Goal: Task Accomplishment & Management: Use online tool/utility

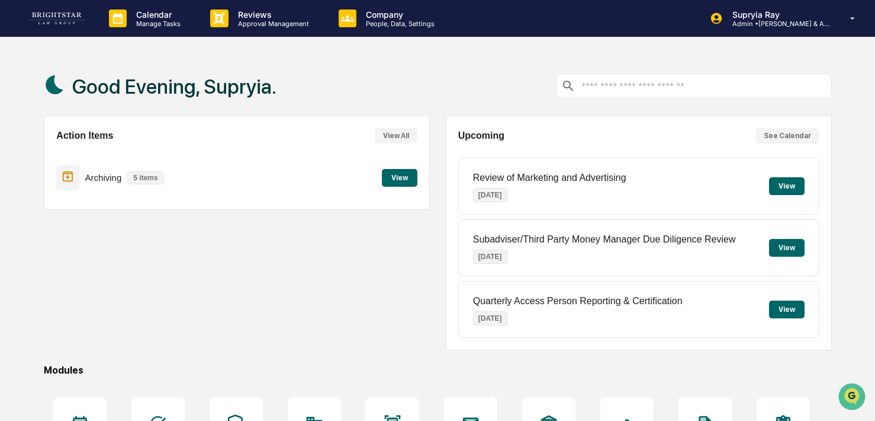
click at [397, 178] on button "View" at bounding box center [400, 178] width 36 height 18
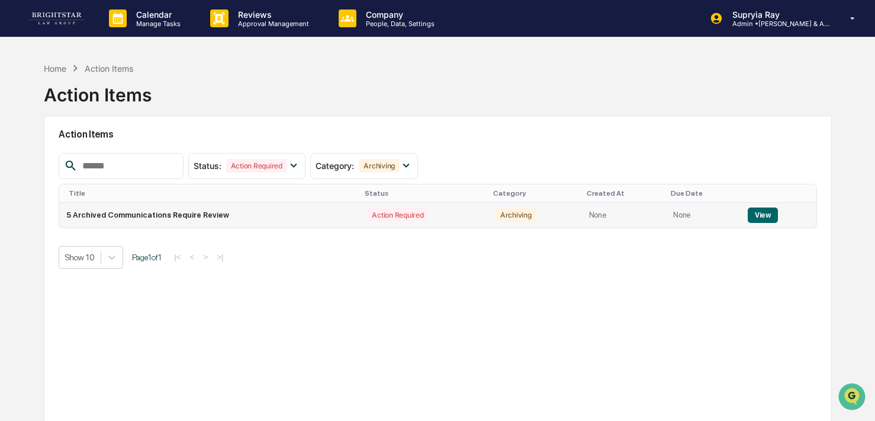
click at [755, 213] on button "View" at bounding box center [763, 214] width 30 height 15
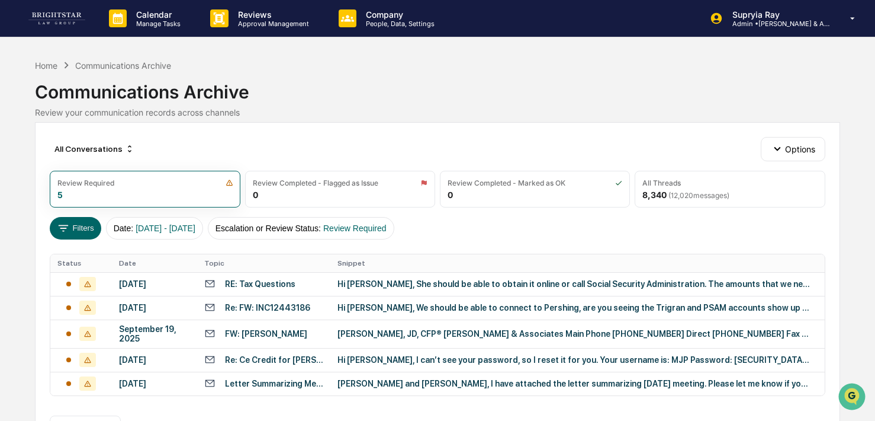
click at [543, 95] on div "Communications Archive" at bounding box center [438, 87] width 806 height 31
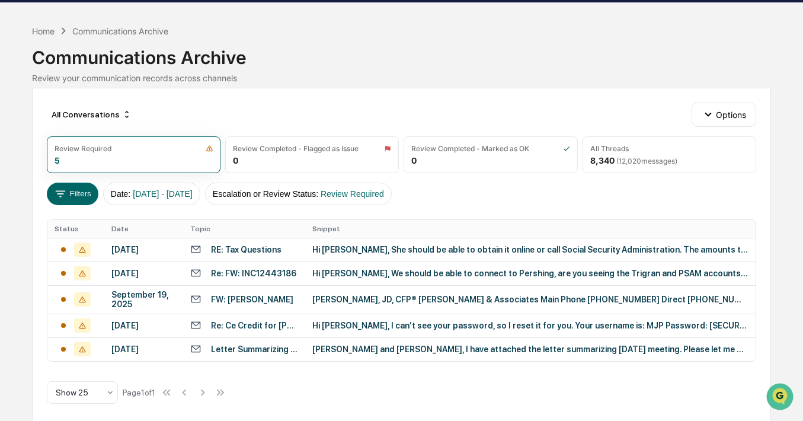
scroll to position [36, 0]
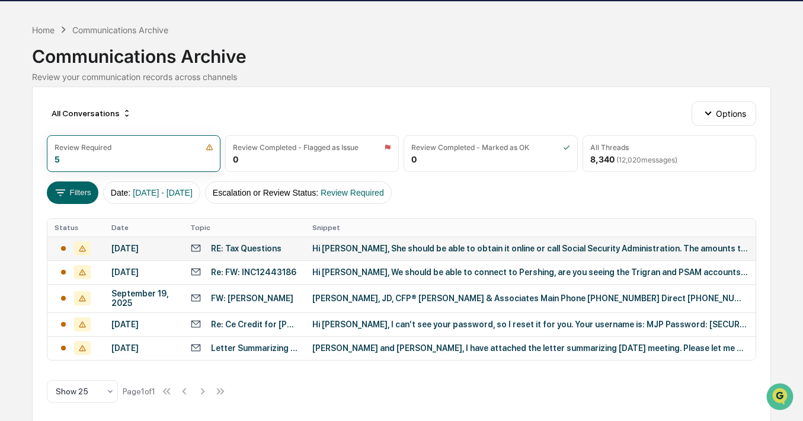
click at [438, 251] on div "Hi [PERSON_NAME], She should be able to obtain it online or call Social Securit…" at bounding box center [529, 247] width 435 height 9
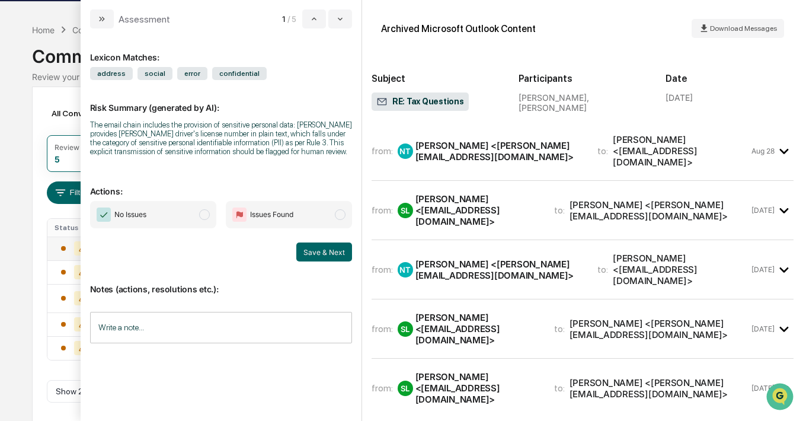
click at [456, 156] on div "[PERSON_NAME] <[PERSON_NAME][EMAIL_ADDRESS][DOMAIN_NAME]>" at bounding box center [499, 151] width 168 height 23
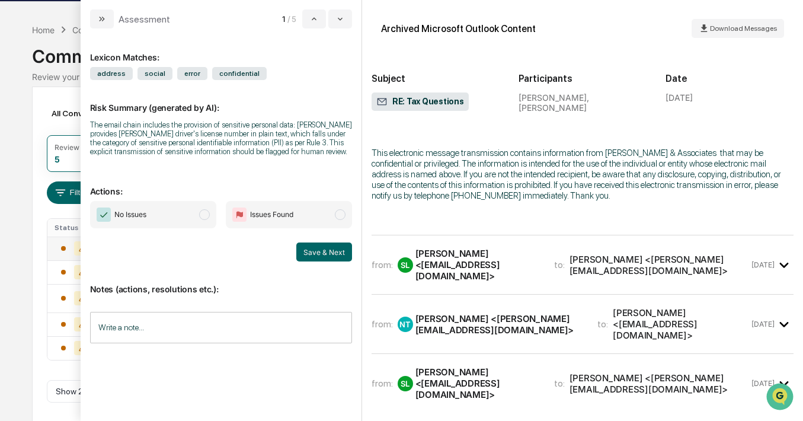
scroll to position [515, 0]
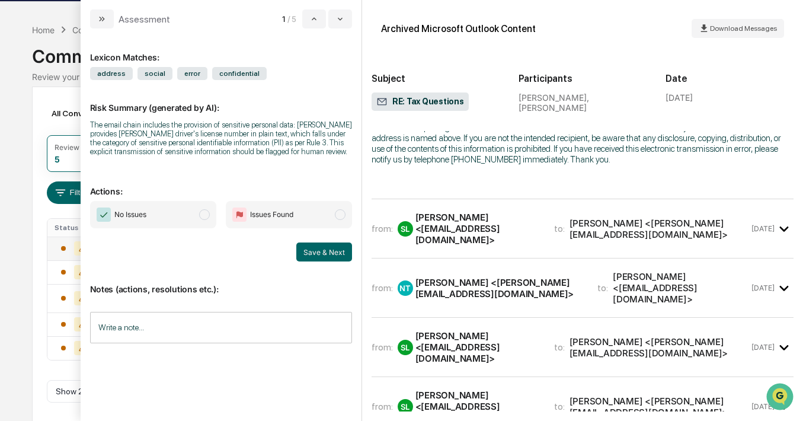
click at [443, 214] on div "[PERSON_NAME] <[EMAIL_ADDRESS][DOMAIN_NAME]>" at bounding box center [477, 228] width 124 height 34
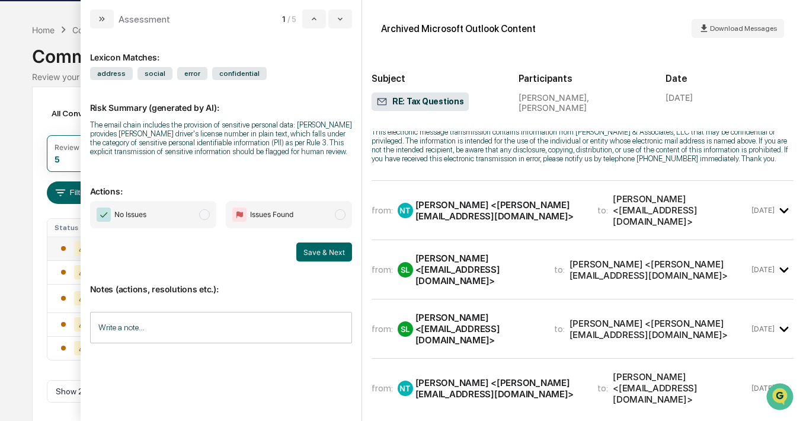
scroll to position [1573, 0]
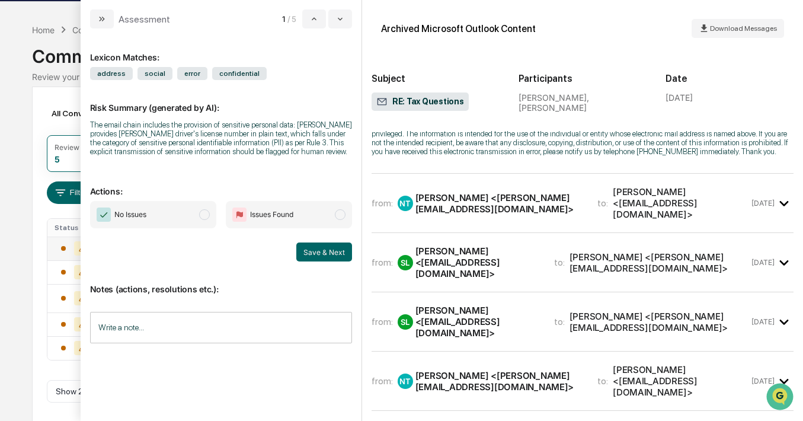
click at [443, 214] on div "[PERSON_NAME] <[PERSON_NAME][EMAIL_ADDRESS][DOMAIN_NAME]>" at bounding box center [499, 203] width 168 height 23
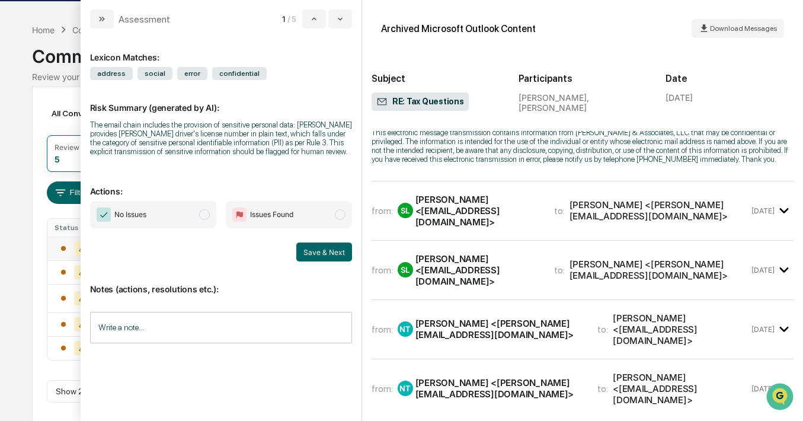
scroll to position [3159, 0]
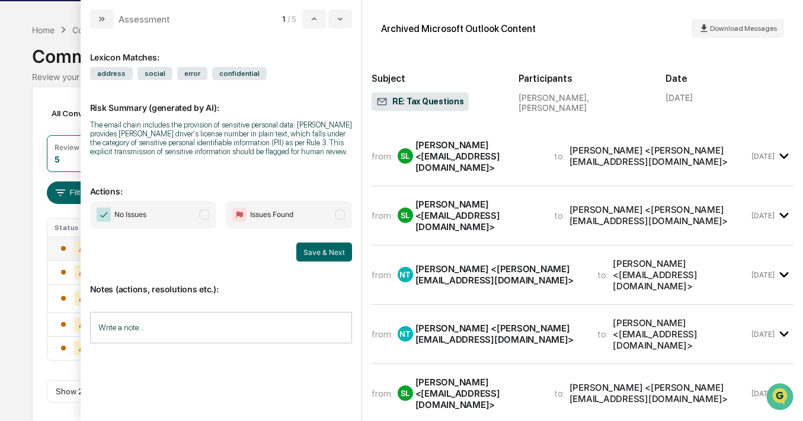
click at [437, 168] on div "[PERSON_NAME] <[EMAIL_ADDRESS][DOMAIN_NAME]>" at bounding box center [477, 156] width 124 height 34
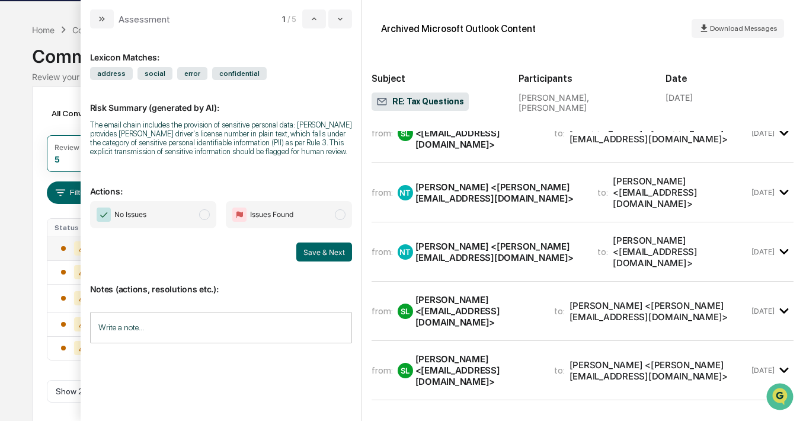
scroll to position [4942, 0]
click at [436, 154] on div "from: SL [PERSON_NAME] <[EMAIL_ADDRESS][DOMAIN_NAME]> to: [PERSON_NAME] <[PERSO…" at bounding box center [582, 134] width 422 height 40
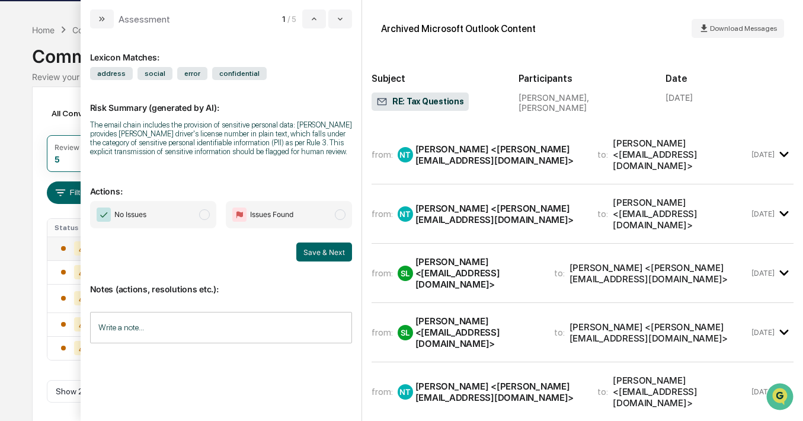
scroll to position [5957, 0]
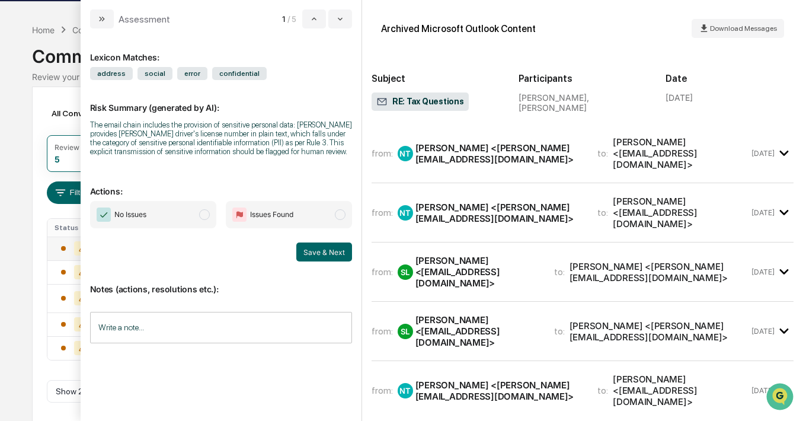
click at [438, 165] on div "[PERSON_NAME] <[PERSON_NAME][EMAIL_ADDRESS][DOMAIN_NAME]>" at bounding box center [499, 153] width 168 height 23
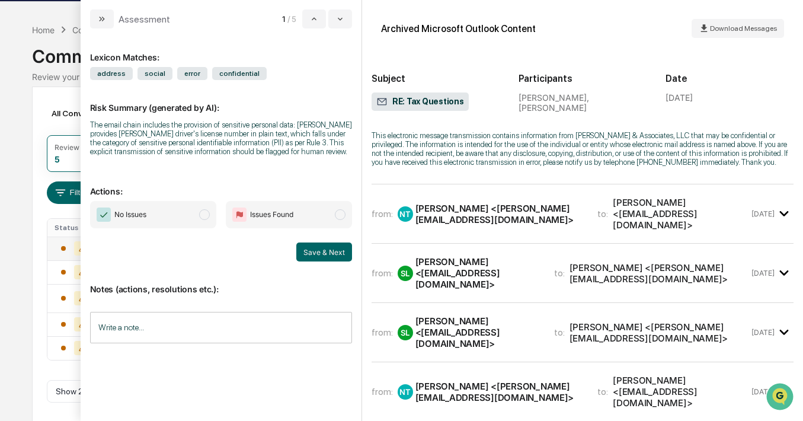
scroll to position [7398, 0]
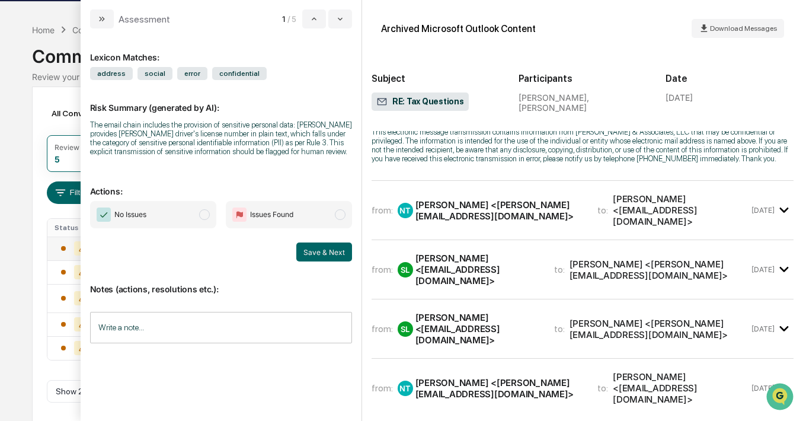
click at [446, 222] on div "[PERSON_NAME] <[PERSON_NAME][EMAIL_ADDRESS][DOMAIN_NAME]>" at bounding box center [499, 210] width 168 height 23
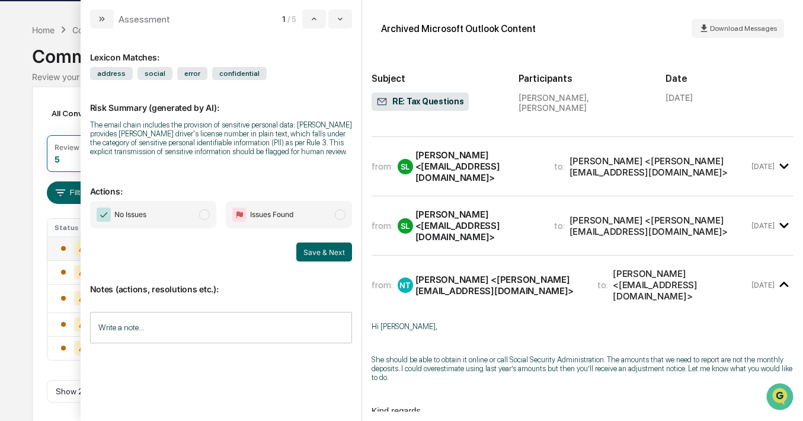
scroll to position [8971, 0]
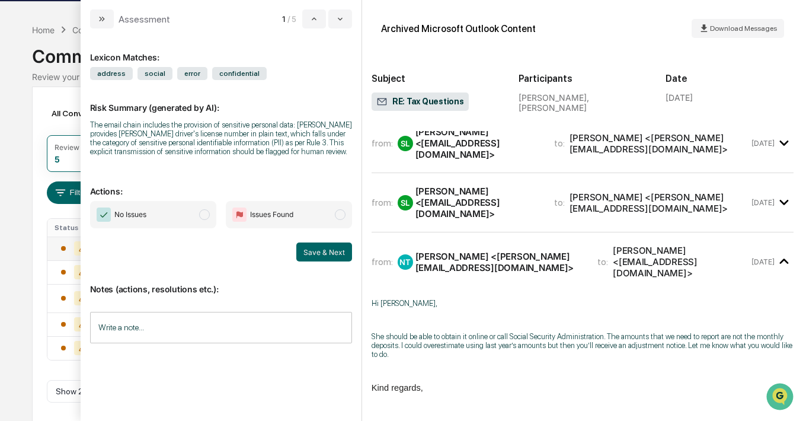
click at [453, 160] on div "[PERSON_NAME] <[EMAIL_ADDRESS][DOMAIN_NAME]>" at bounding box center [477, 143] width 124 height 34
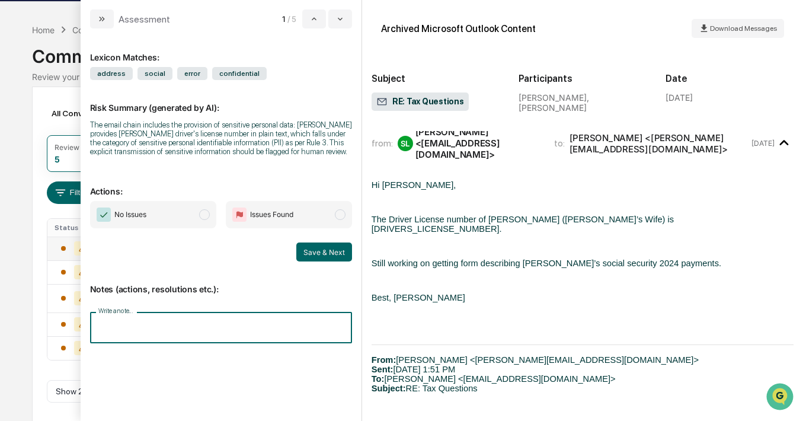
click at [242, 329] on input "Write a note..." at bounding box center [221, 327] width 262 height 31
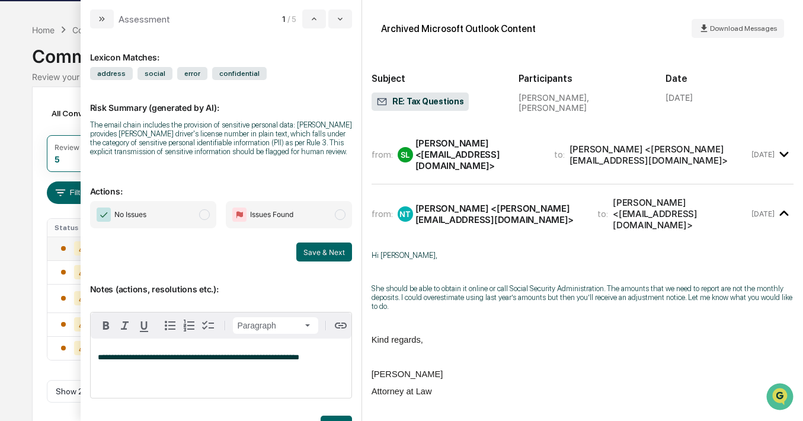
scroll to position [10768, 0]
click at [454, 170] on div "[PERSON_NAME] <[EMAIL_ADDRESS][DOMAIN_NAME]>" at bounding box center [477, 153] width 124 height 34
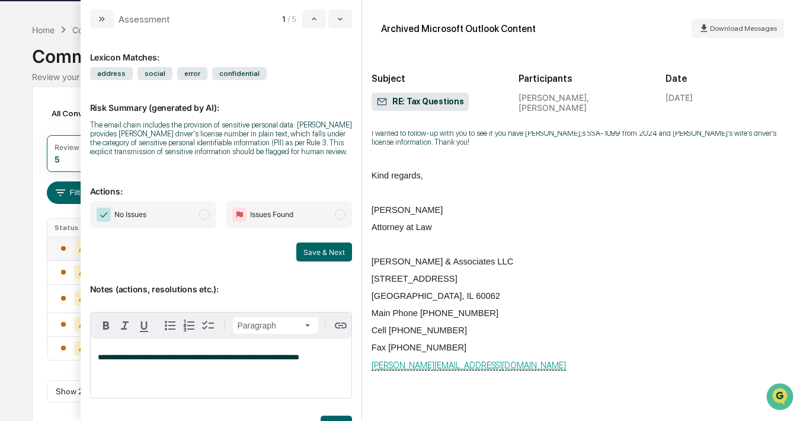
scroll to position [13348, 0]
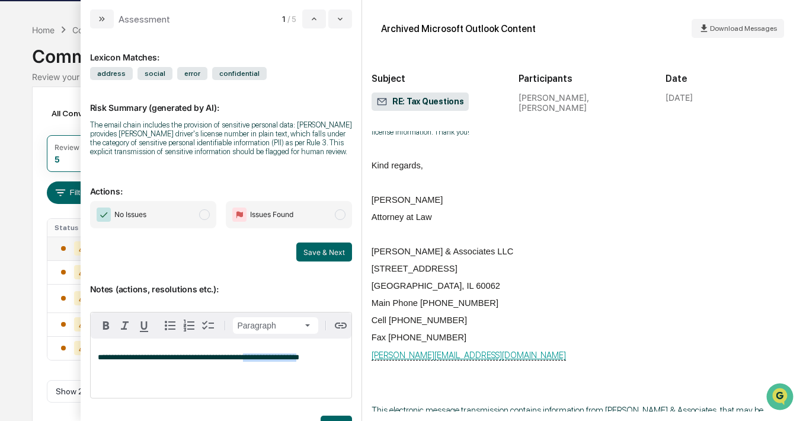
drag, startPoint x: 304, startPoint y: 362, endPoint x: 248, endPoint y: 363, distance: 55.7
click at [247, 361] on span "**********" at bounding box center [198, 357] width 201 height 8
click at [249, 361] on span "**********" at bounding box center [194, 357] width 193 height 8
click at [341, 218] on span "modal" at bounding box center [340, 214] width 11 height 11
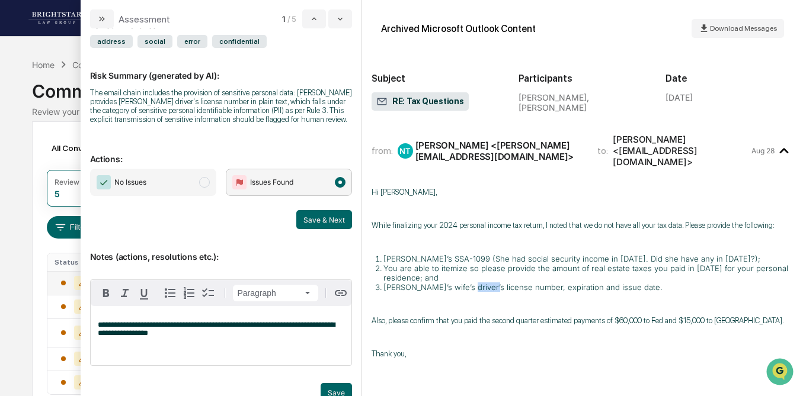
scroll to position [0, 0]
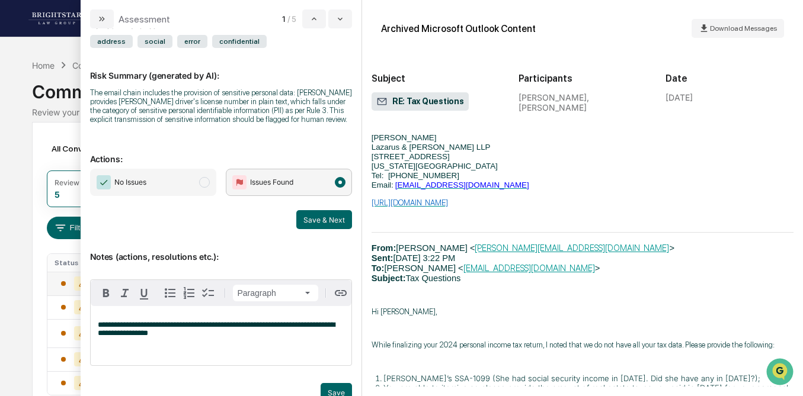
scroll to position [3994, 0]
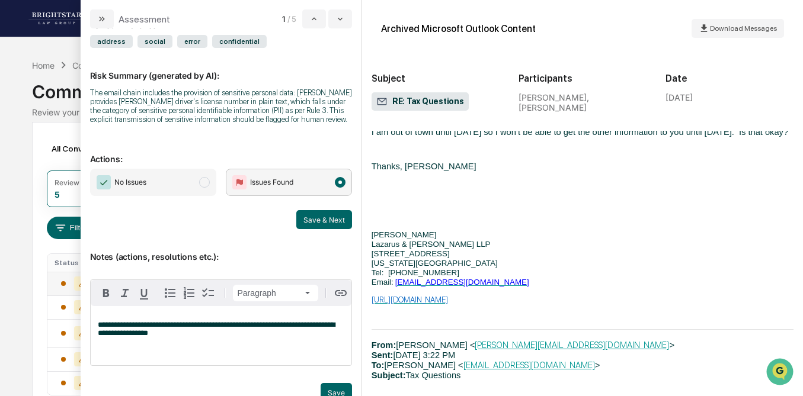
click at [14, 244] on div "Calendar Manage Tasks Reviews Approval Management Company People, Data, Setting…" at bounding box center [401, 231] width 803 height 463
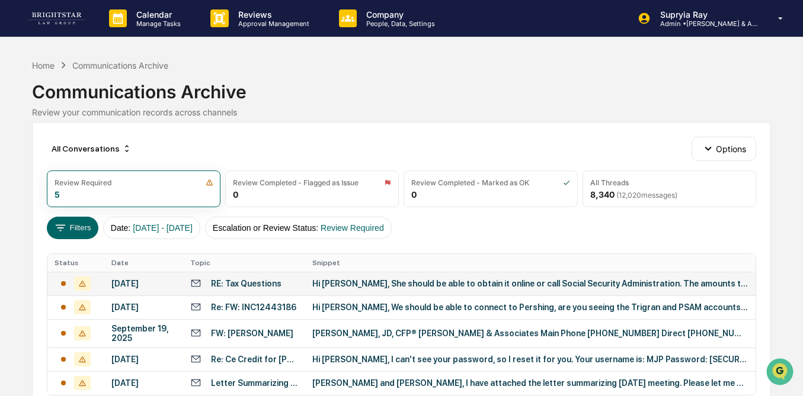
click at [358, 285] on div "Hi [PERSON_NAME], She should be able to obtain it online or call Social Securit…" at bounding box center [529, 283] width 435 height 9
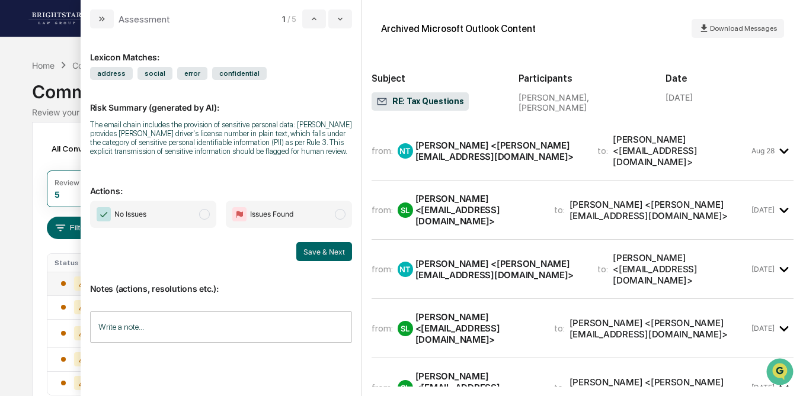
click at [271, 328] on input "Write a note..." at bounding box center [221, 327] width 262 height 31
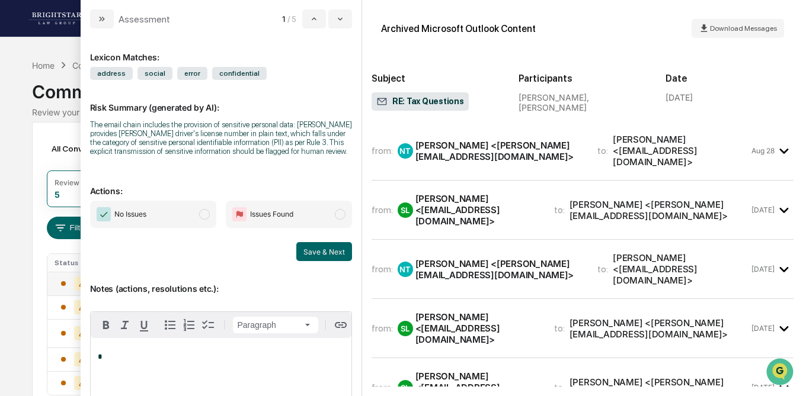
scroll to position [56, 0]
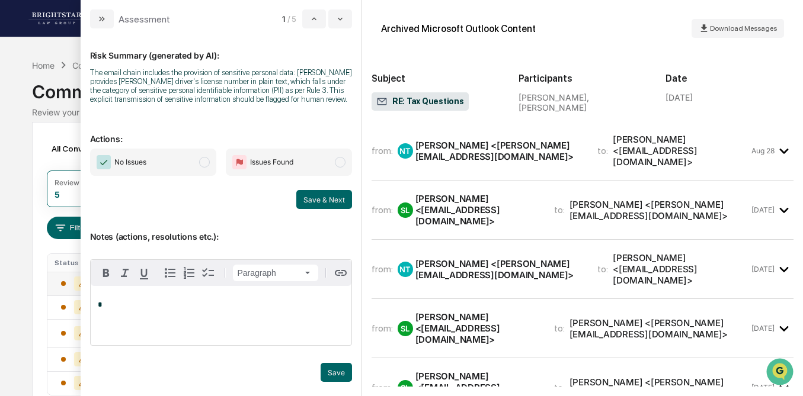
click at [336, 163] on span "modal" at bounding box center [340, 162] width 11 height 11
click at [172, 310] on div "*" at bounding box center [221, 315] width 261 height 59
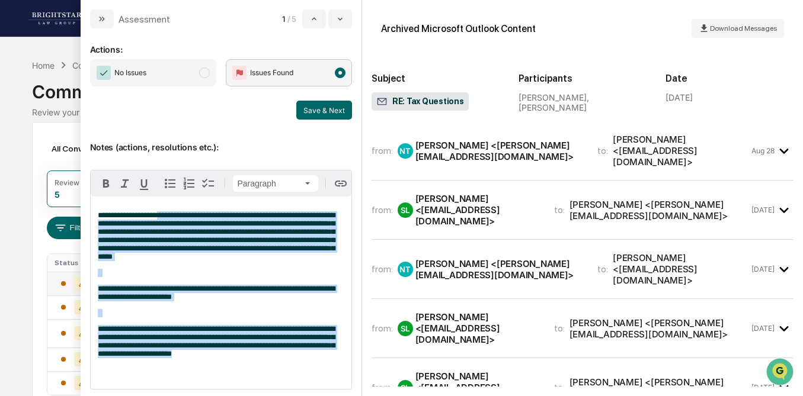
drag, startPoint x: 236, startPoint y: 381, endPoint x: 166, endPoint y: 222, distance: 174.0
click at [166, 222] on div "**********" at bounding box center [221, 293] width 261 height 193
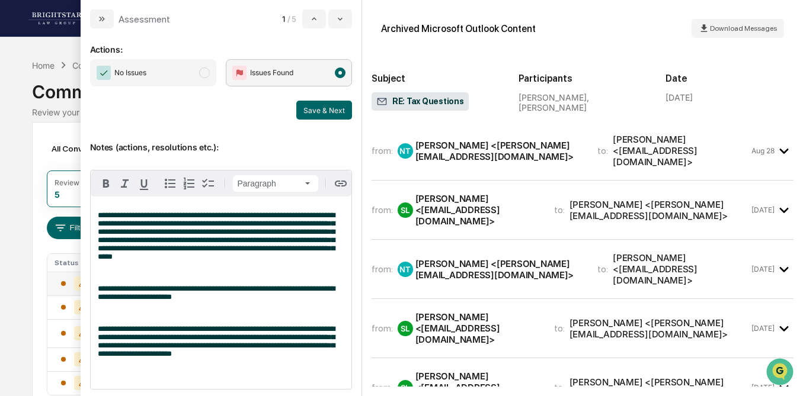
scroll to position [56, 0]
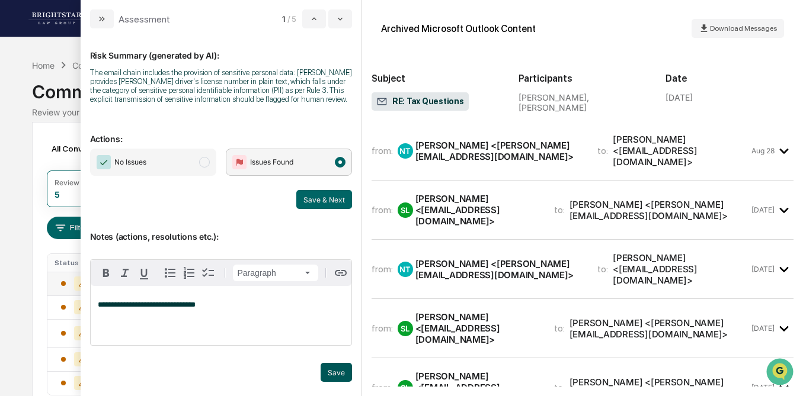
click at [335, 370] on button "Save" at bounding box center [335, 372] width 31 height 19
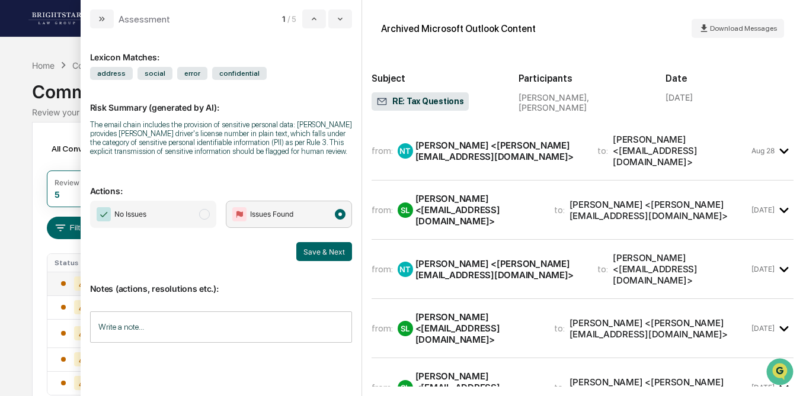
scroll to position [0, 0]
click at [331, 252] on button "Save & Next" at bounding box center [324, 251] width 56 height 19
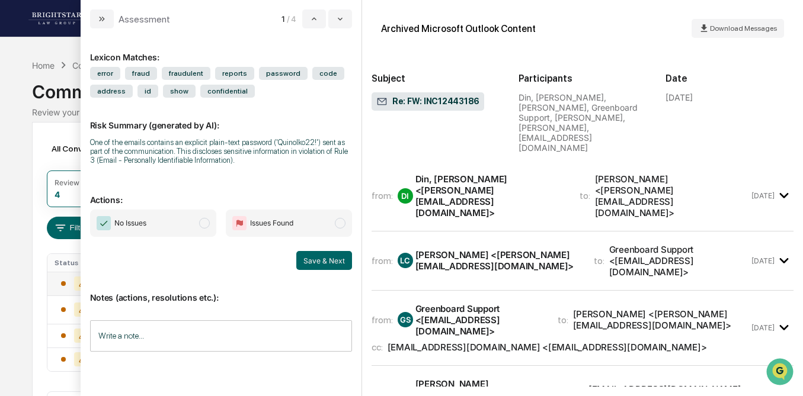
click at [491, 174] on div "Din, [PERSON_NAME] <[PERSON_NAME][EMAIL_ADDRESS][DOMAIN_NAME]>" at bounding box center [490, 196] width 150 height 45
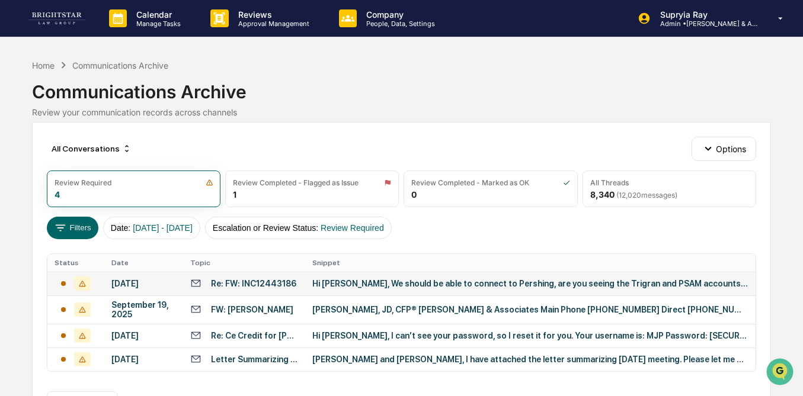
click at [17, 158] on div "Calendar Manage Tasks Reviews Approval Management Company People, Data, Setting…" at bounding box center [401, 219] width 803 height 439
click at [358, 288] on div "Hi [PERSON_NAME], We should be able to connect to Pershing, are you seeing the …" at bounding box center [529, 283] width 435 height 9
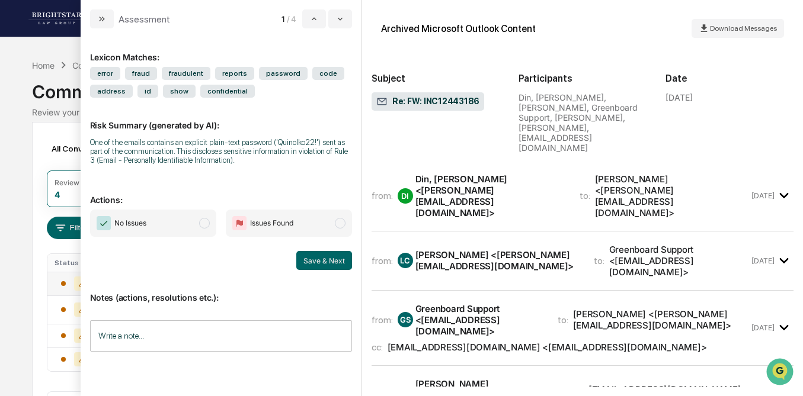
click at [474, 174] on div "Din, [PERSON_NAME] <[PERSON_NAME][EMAIL_ADDRESS][DOMAIN_NAME]>" at bounding box center [490, 196] width 150 height 45
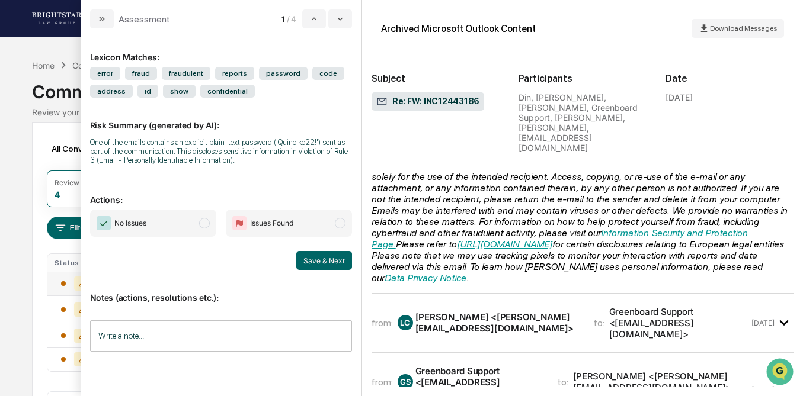
scroll to position [525, 0]
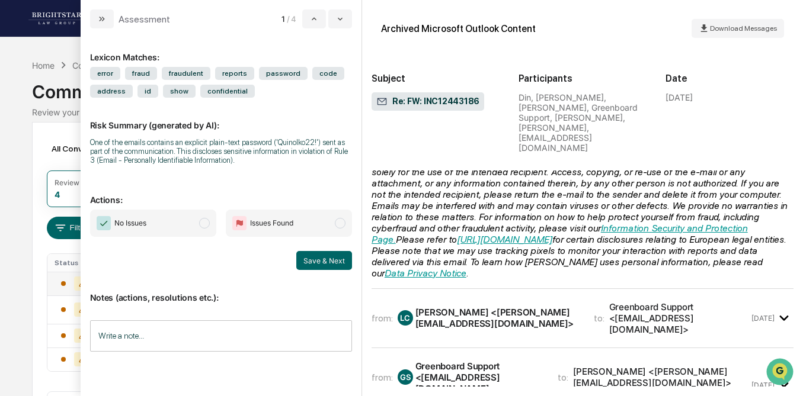
click at [446, 307] on div "[PERSON_NAME] <[PERSON_NAME][EMAIL_ADDRESS][DOMAIN_NAME]>" at bounding box center [497, 318] width 164 height 23
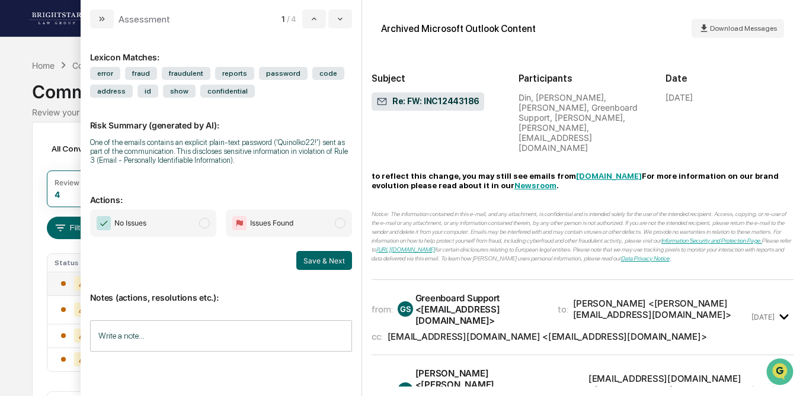
click at [446, 293] on div "Greenboard Support <[EMAIL_ADDRESS][DOMAIN_NAME]>" at bounding box center [479, 310] width 128 height 34
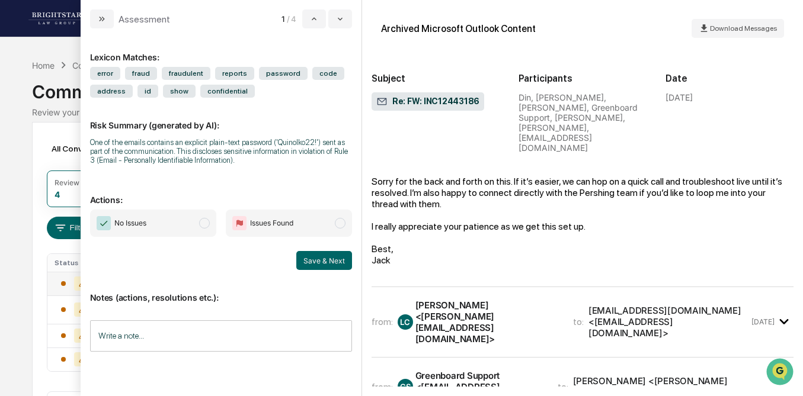
scroll to position [1871, 0]
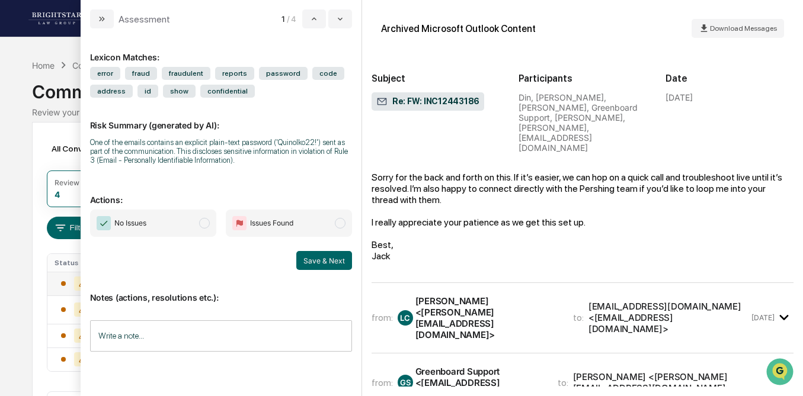
click at [446, 296] on div "[PERSON_NAME] <[PERSON_NAME][EMAIL_ADDRESS][DOMAIN_NAME]>" at bounding box center [486, 318] width 143 height 45
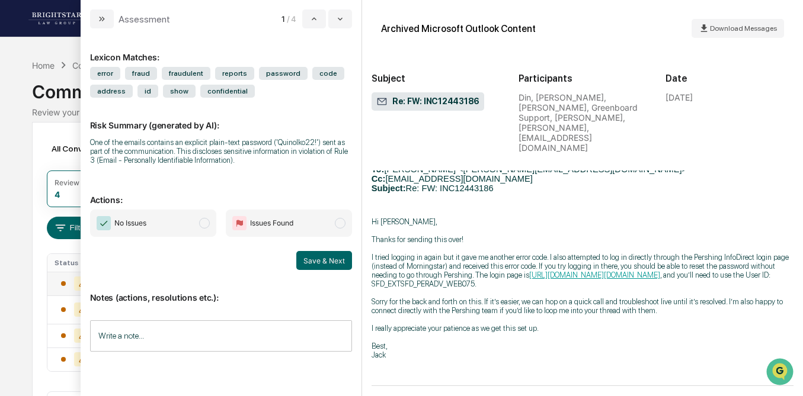
scroll to position [2566, 0]
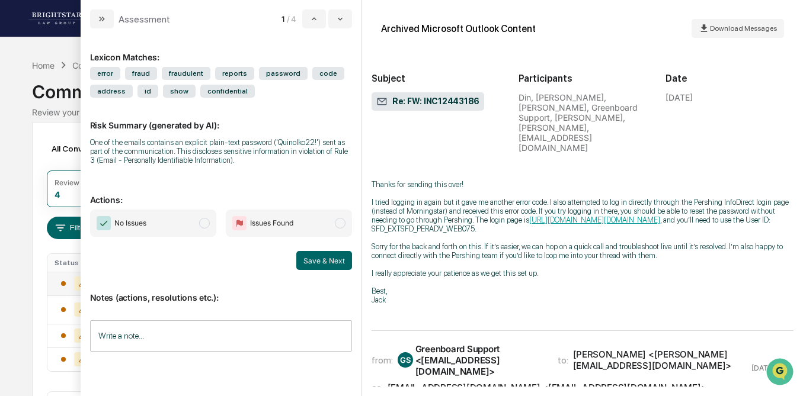
click at [445, 344] on div "Greenboard Support <[EMAIL_ADDRESS][DOMAIN_NAME]>" at bounding box center [479, 361] width 128 height 34
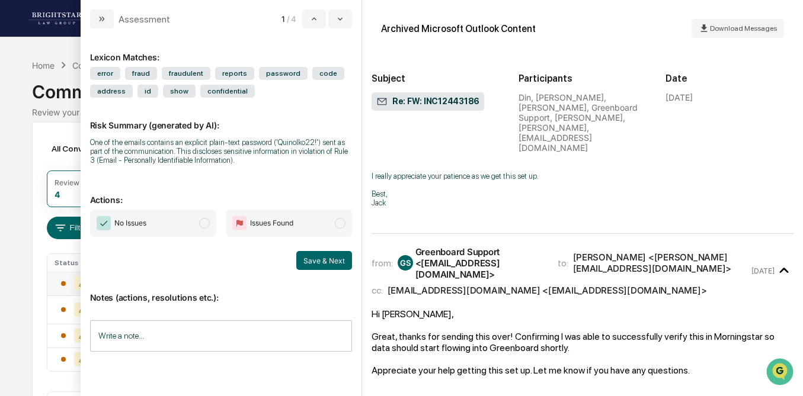
scroll to position [2671, 0]
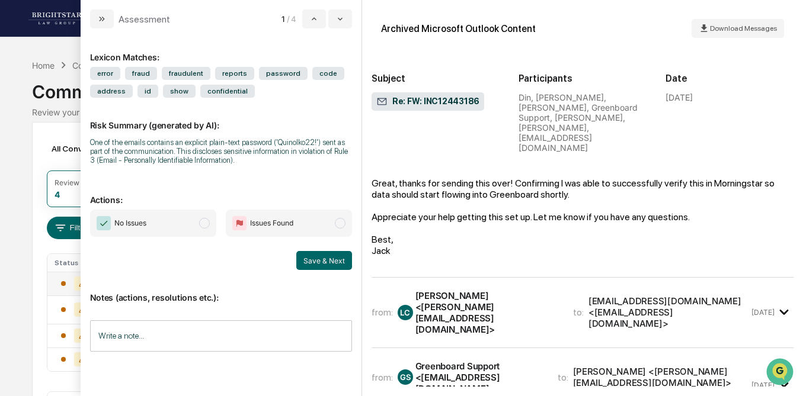
click at [447, 287] on div "from: LC [PERSON_NAME] <[PERSON_NAME][EMAIL_ADDRESS][DOMAIN_NAME]> to: [EMAIL_A…" at bounding box center [582, 312] width 422 height 51
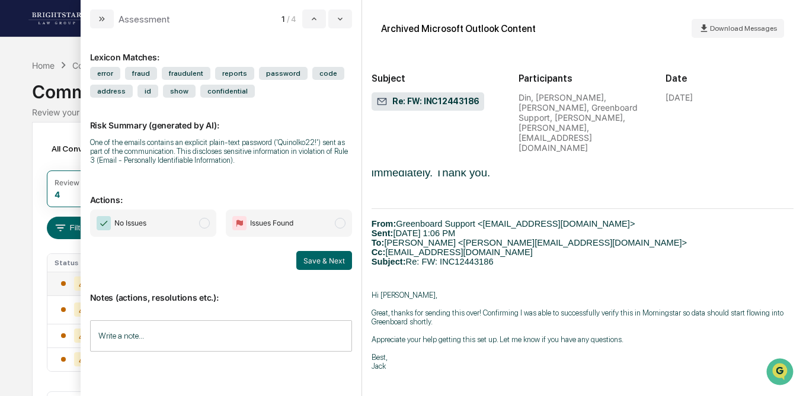
scroll to position [3304, 0]
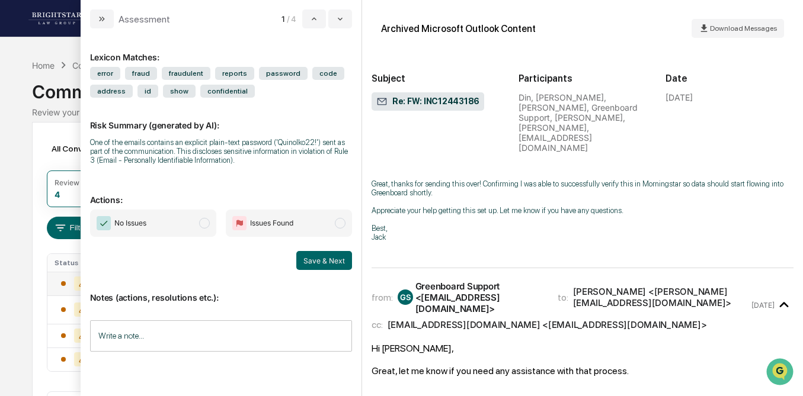
scroll to position [3426, 0]
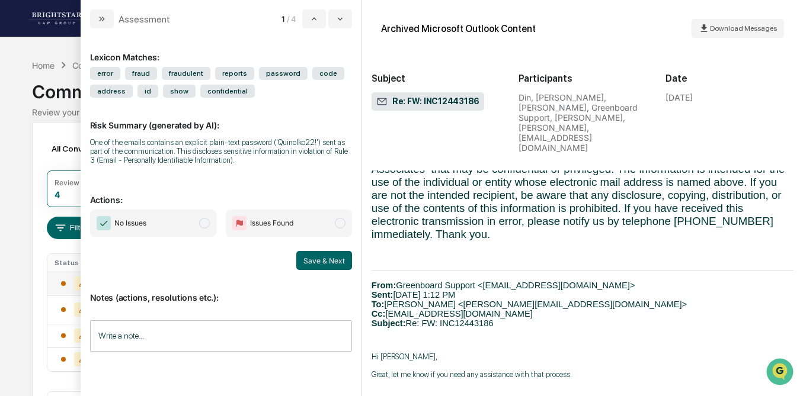
scroll to position [4014, 0]
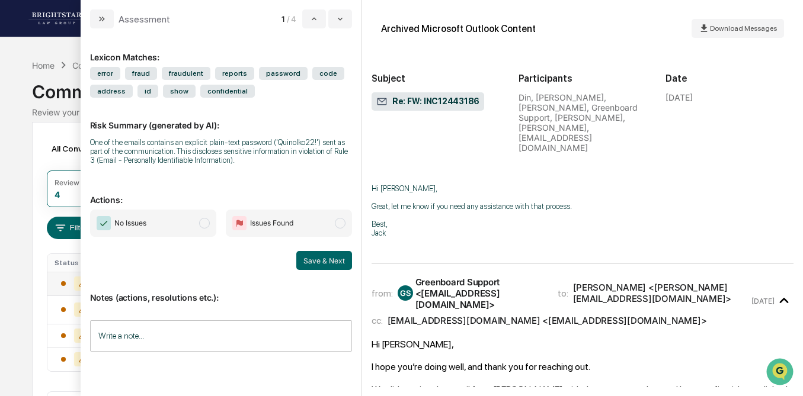
scroll to position [4180, 0]
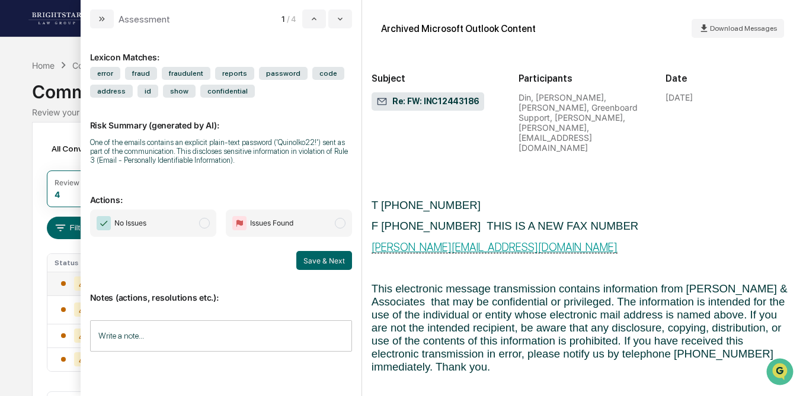
scroll to position [4800, 0]
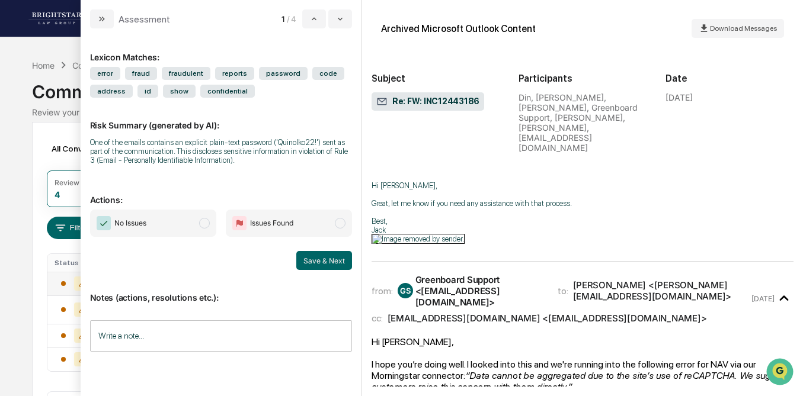
scroll to position [5076, 0]
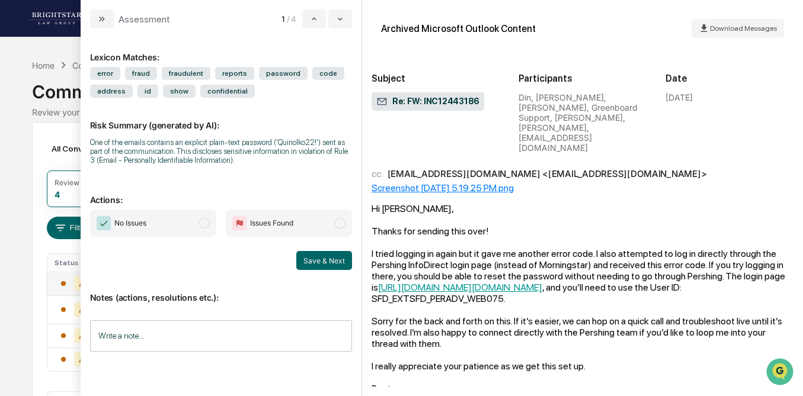
scroll to position [1728, 0]
click at [135, 336] on input "Write a note..." at bounding box center [221, 335] width 262 height 31
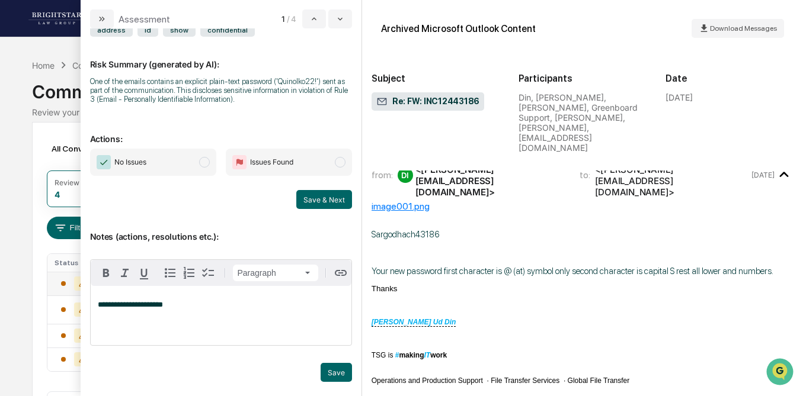
scroll to position [0, 0]
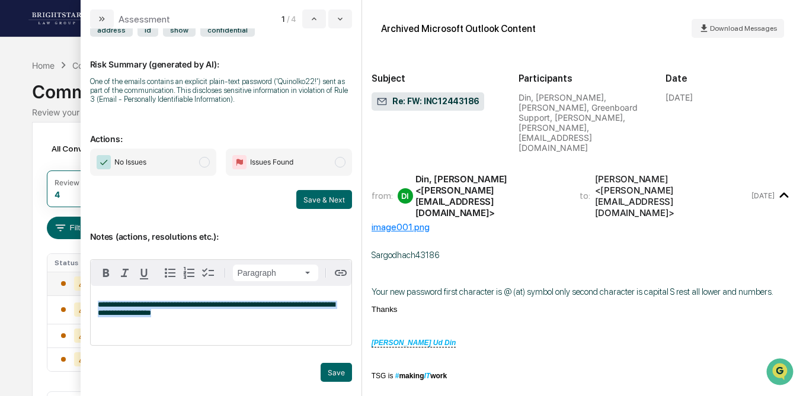
drag, startPoint x: 178, startPoint y: 313, endPoint x: 94, endPoint y: 309, distance: 83.6
click at [94, 309] on div "**********" at bounding box center [221, 315] width 261 height 59
copy span "**********"
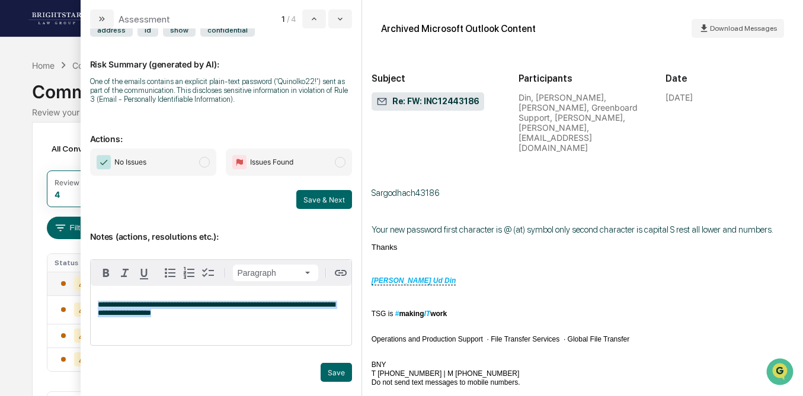
scroll to position [63, 0]
click at [172, 305] on span "**********" at bounding box center [216, 309] width 237 height 16
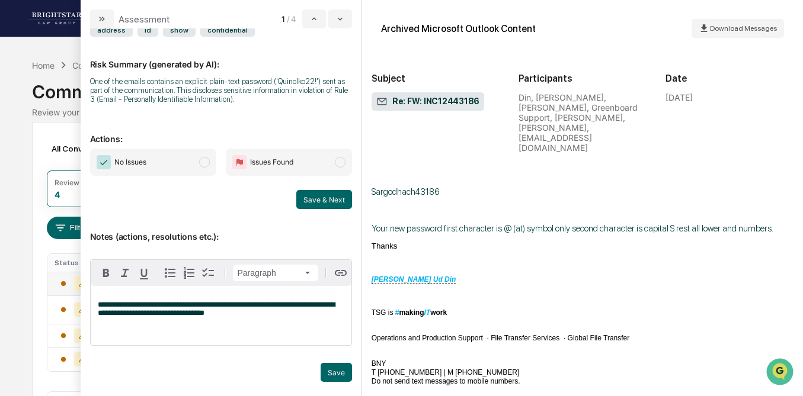
drag, startPoint x: 114, startPoint y: 313, endPoint x: 114, endPoint y: 322, distance: 8.3
click at [114, 315] on span "**********" at bounding box center [216, 309] width 237 height 16
click at [300, 315] on p "**********" at bounding box center [221, 309] width 246 height 17
click at [341, 158] on span "modal" at bounding box center [340, 162] width 11 height 11
click at [333, 371] on button "Save" at bounding box center [335, 372] width 31 height 19
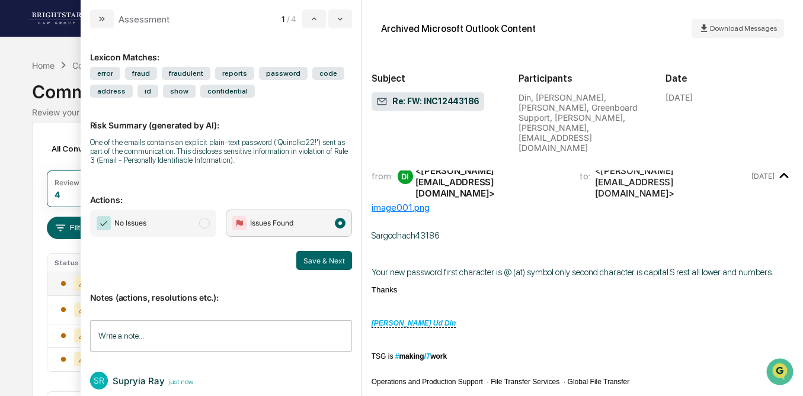
scroll to position [27, 0]
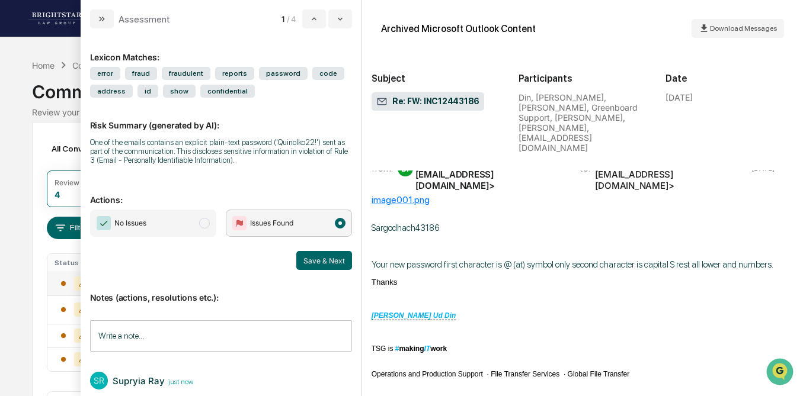
click at [13, 175] on div "Calendar Manage Tasks Reviews Approval Management Company People, Data, Setting…" at bounding box center [401, 219] width 803 height 439
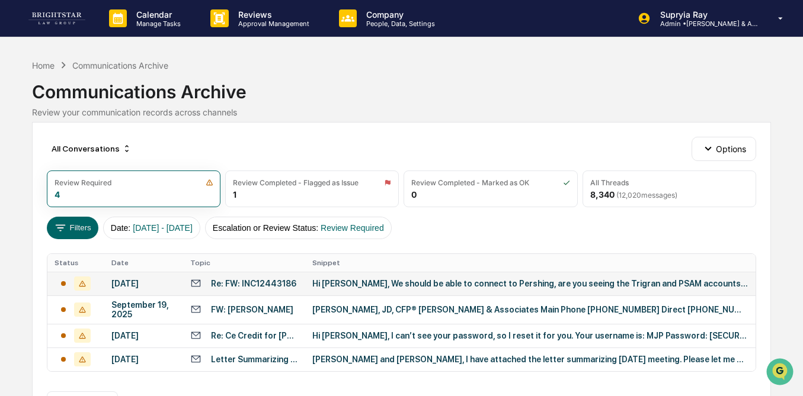
click at [406, 286] on div "Hi [PERSON_NAME], We should be able to connect to Pershing, are you seeing the …" at bounding box center [529, 283] width 435 height 9
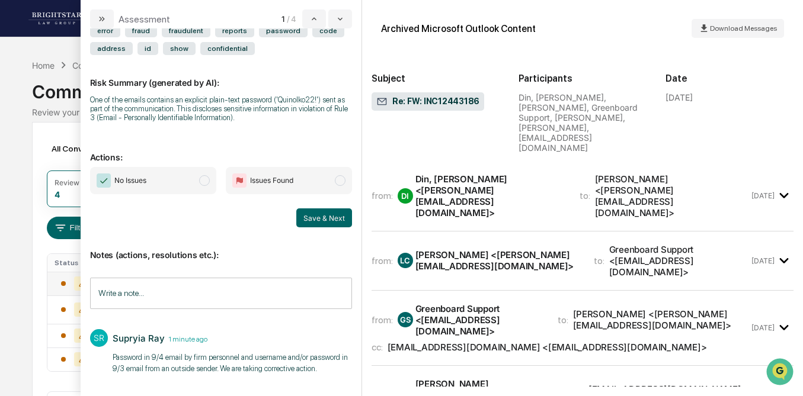
scroll to position [4, 0]
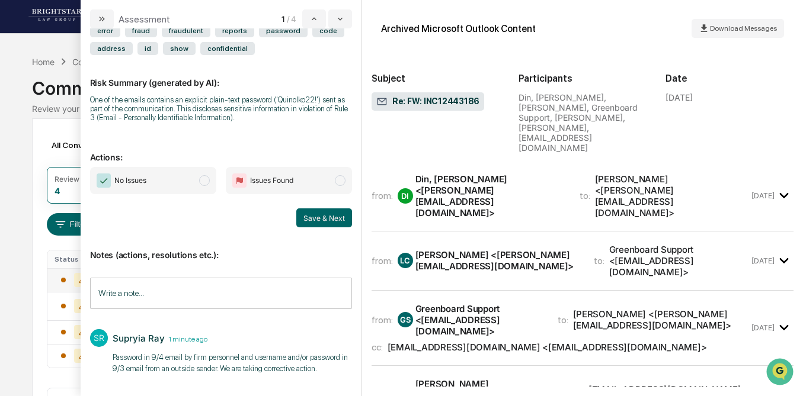
click at [338, 183] on span "modal" at bounding box center [340, 180] width 11 height 11
click at [322, 216] on button "Save & Next" at bounding box center [324, 218] width 56 height 19
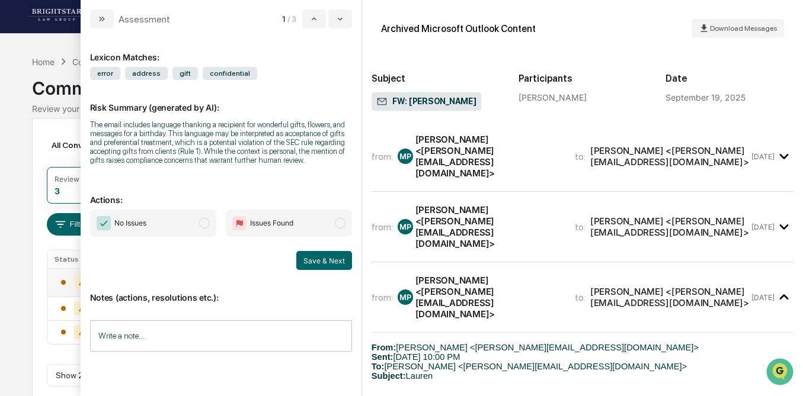
click at [496, 154] on div "[PERSON_NAME] <[PERSON_NAME][EMAIL_ADDRESS][DOMAIN_NAME]>" at bounding box center [487, 156] width 145 height 45
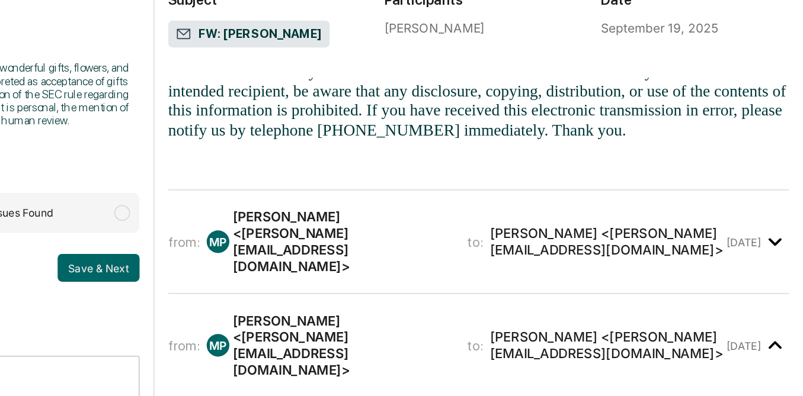
scroll to position [565, 0]
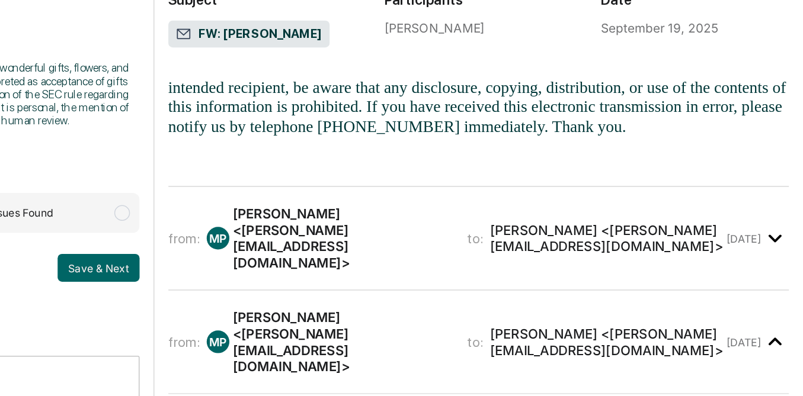
click at [634, 229] on div "[PERSON_NAME] <[PERSON_NAME][EMAIL_ADDRESS][DOMAIN_NAME]>" at bounding box center [669, 240] width 159 height 23
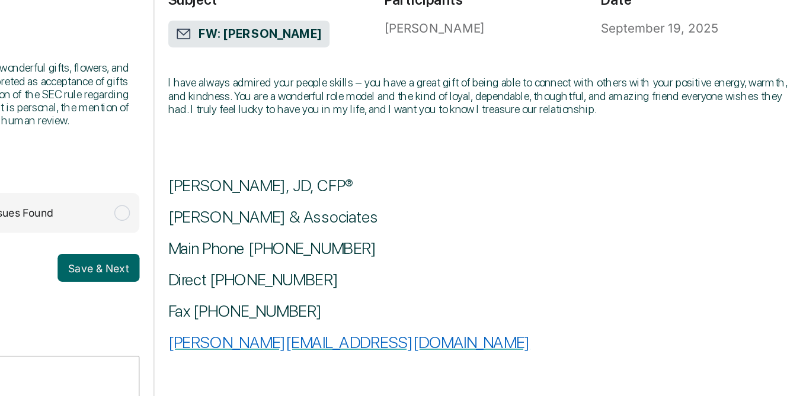
scroll to position [25, 0]
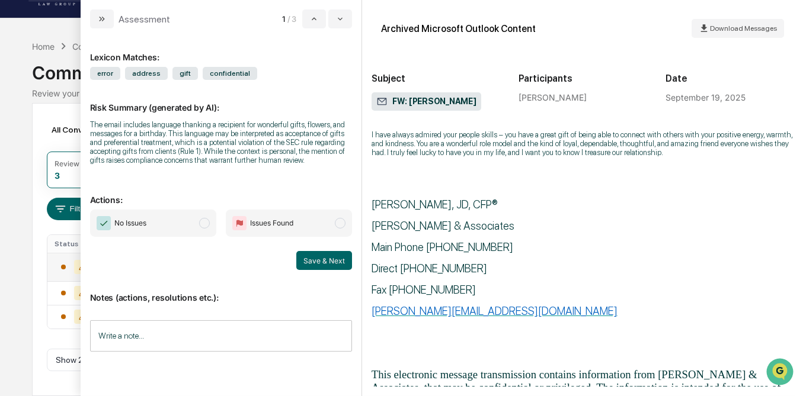
click at [200, 228] on span "modal" at bounding box center [204, 223] width 11 height 11
click at [322, 263] on button "Save & Next" at bounding box center [324, 260] width 56 height 19
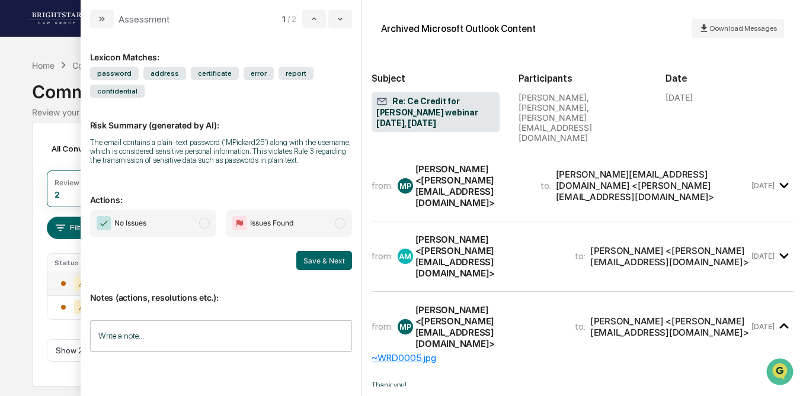
click at [489, 163] on div "[PERSON_NAME] <[PERSON_NAME][EMAIL_ADDRESS][DOMAIN_NAME]>" at bounding box center [470, 185] width 111 height 45
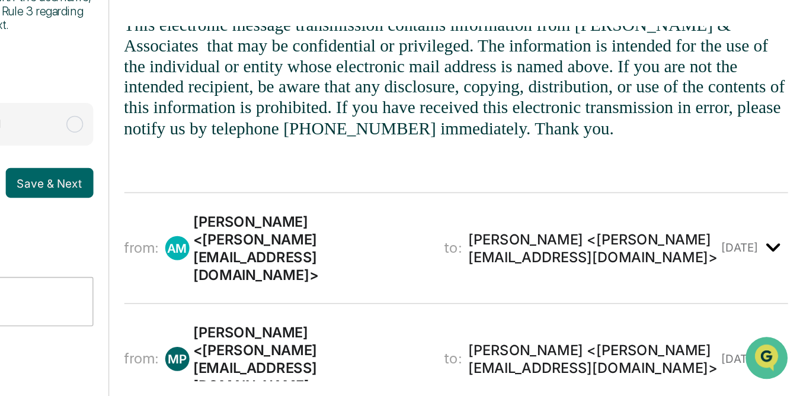
scroll to position [301, 0]
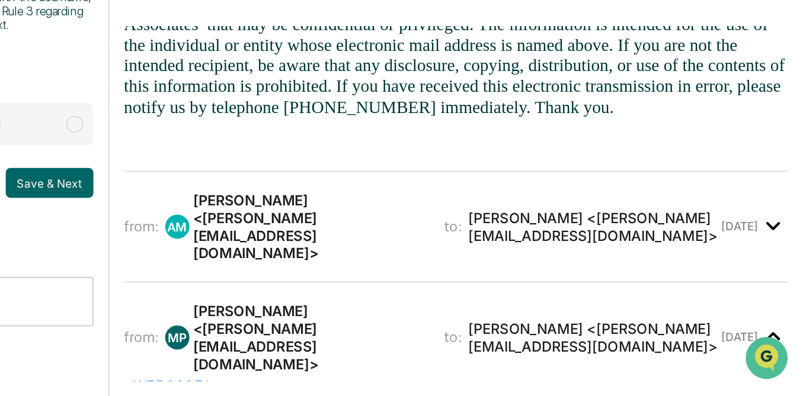
click at [572, 266] on div "from: AM [PERSON_NAME] <[PERSON_NAME][EMAIL_ADDRESS][DOMAIN_NAME]> to: [PERSON_…" at bounding box center [559, 288] width 377 height 45
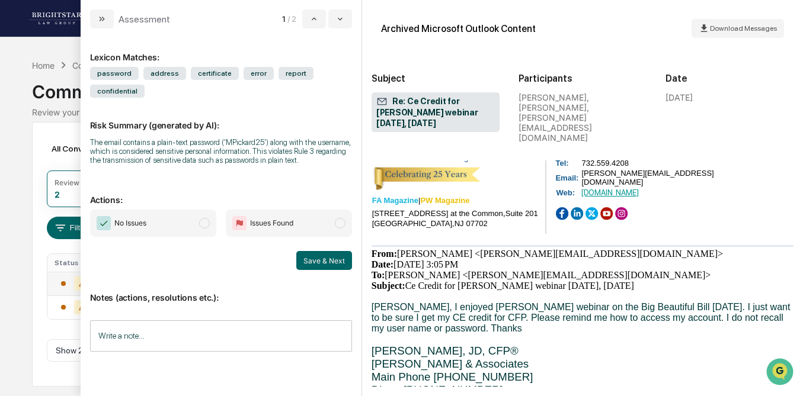
scroll to position [694, 0]
click at [339, 23] on icon "modal" at bounding box center [339, 18] width 9 height 9
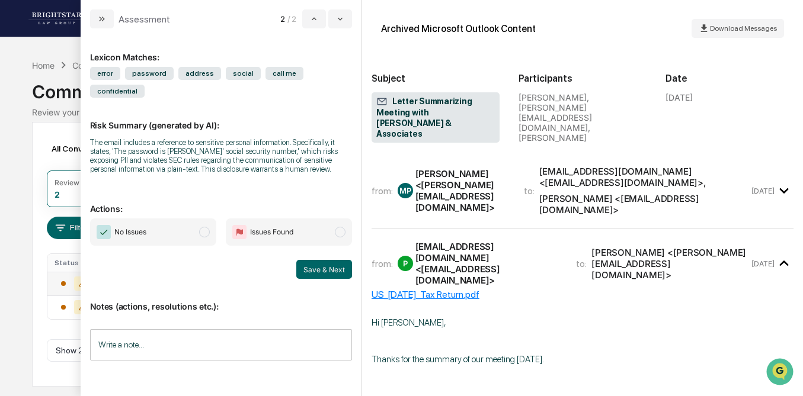
click at [482, 184] on div "[PERSON_NAME] <[PERSON_NAME][EMAIL_ADDRESS][DOMAIN_NAME]>" at bounding box center [462, 190] width 94 height 45
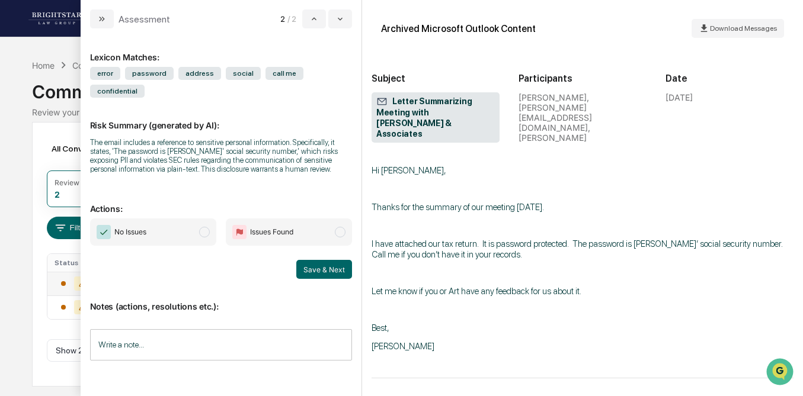
scroll to position [509, 0]
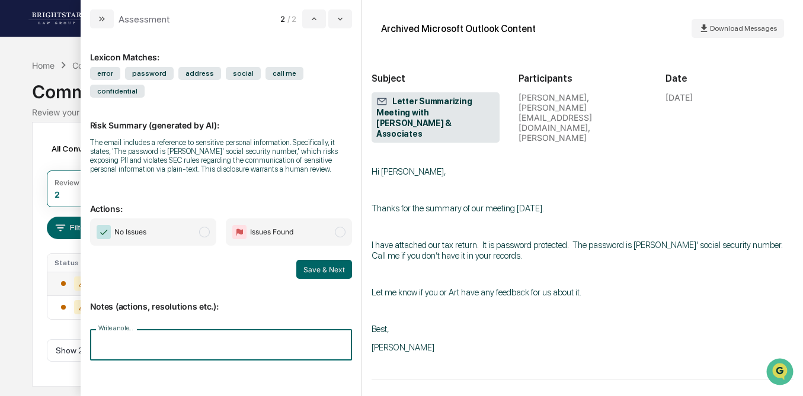
click at [227, 329] on input "Write a note..." at bounding box center [221, 344] width 262 height 31
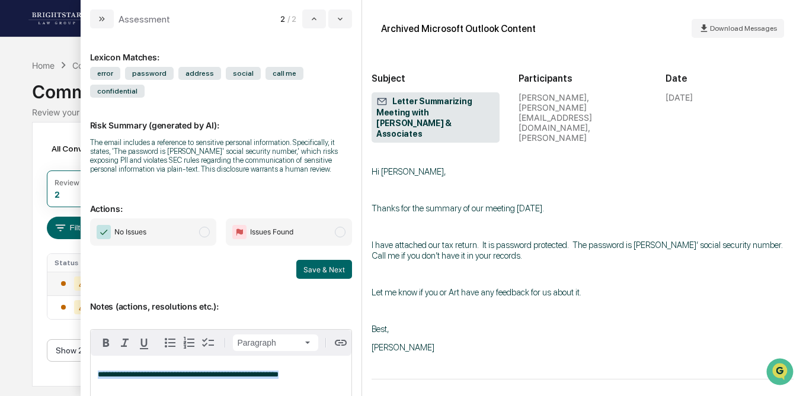
drag, startPoint x: 296, startPoint y: 363, endPoint x: 80, endPoint y: 360, distance: 215.6
click at [81, 360] on div "**********" at bounding box center [221, 212] width 281 height 368
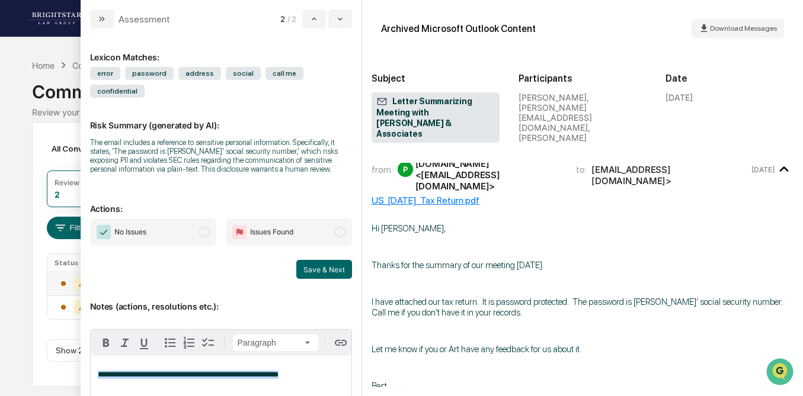
scroll to position [455, 0]
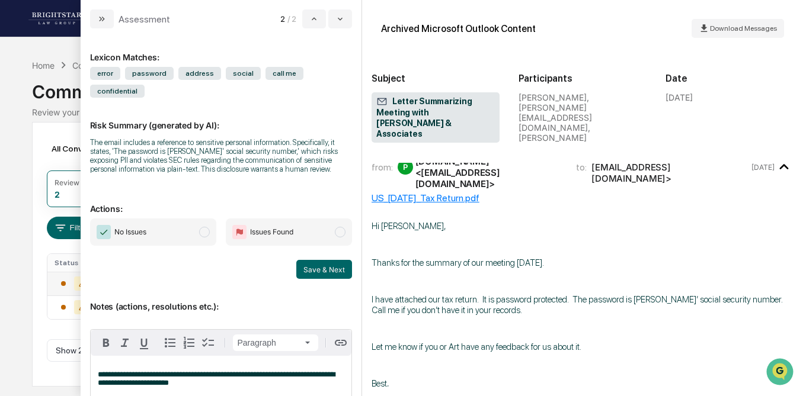
click at [208, 227] on span "modal" at bounding box center [204, 232] width 11 height 11
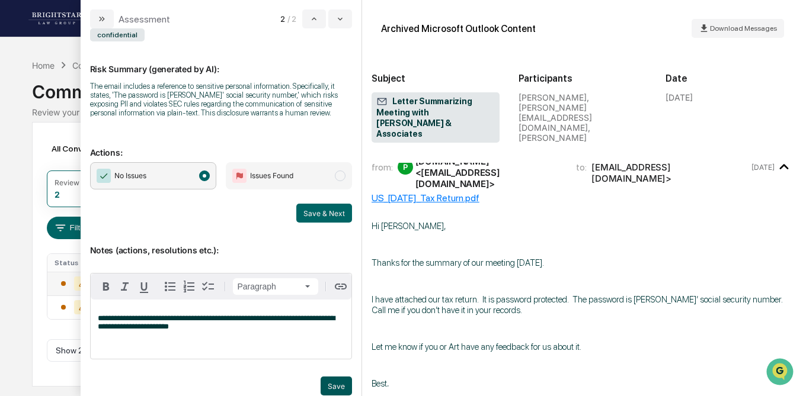
click at [335, 377] on button "Save" at bounding box center [335, 386] width 31 height 19
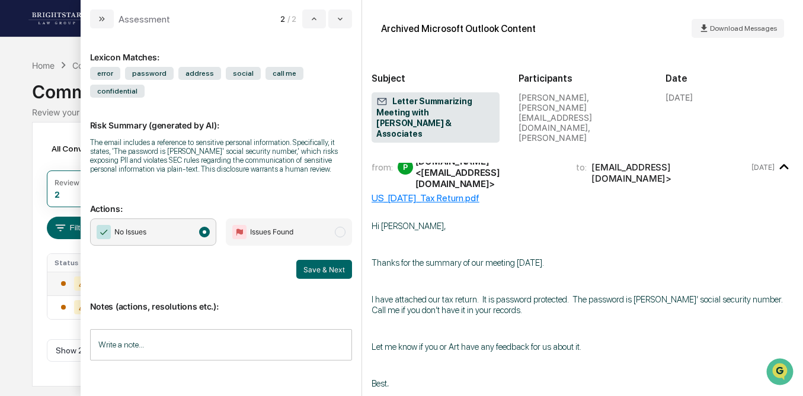
scroll to position [0, 0]
click at [331, 260] on button "Save & Next" at bounding box center [324, 269] width 56 height 19
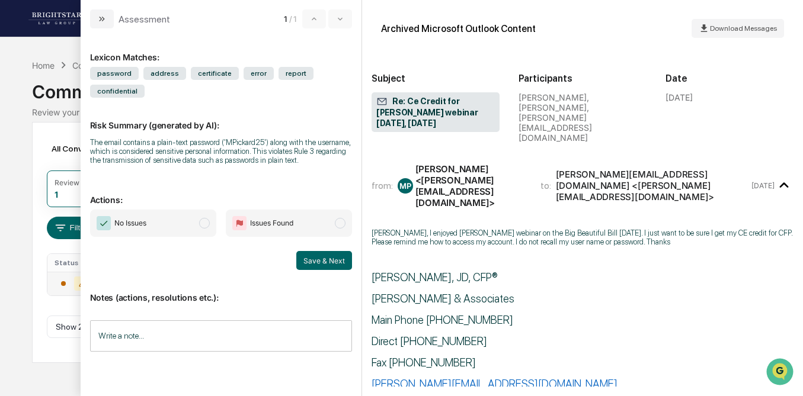
click at [17, 145] on div "Calendar Manage Tasks Reviews Approval Management Company People, Data, Setting…" at bounding box center [401, 198] width 803 height 396
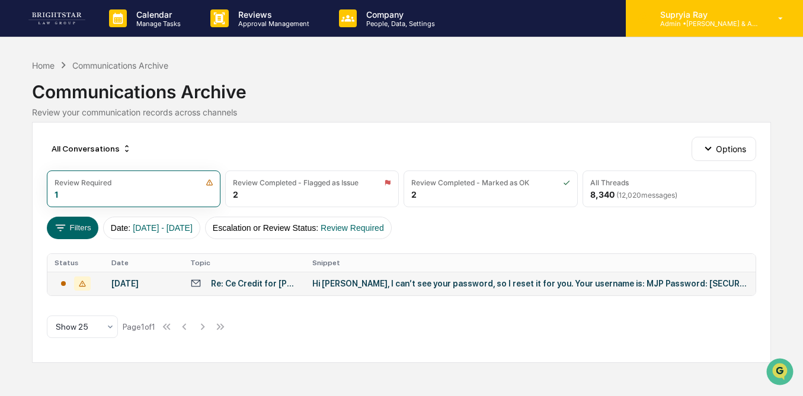
click at [686, 17] on p "Supryia Ray" at bounding box center [705, 14] width 110 height 10
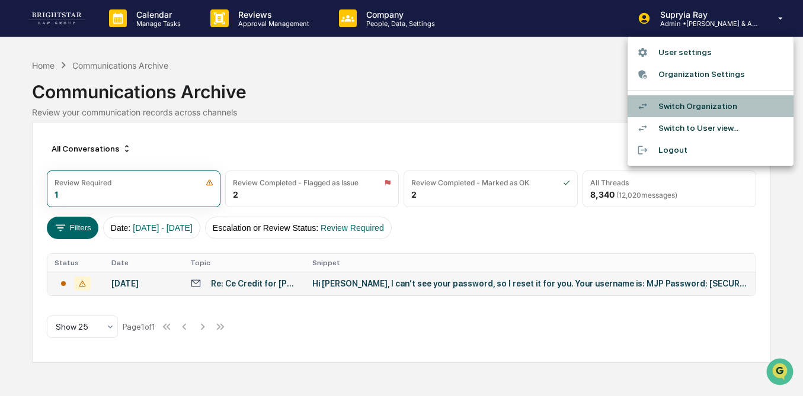
click at [684, 104] on li "Switch Organization" at bounding box center [710, 106] width 166 height 22
